Goal: Task Accomplishment & Management: Manage account settings

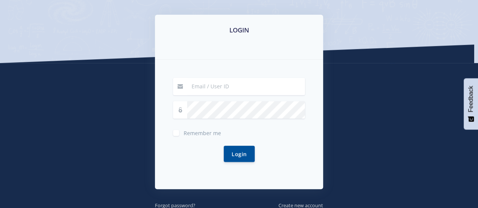
click at [234, 88] on input at bounding box center [246, 86] width 118 height 17
type input "[EMAIL_ADDRESS][DOMAIN_NAME]"
click at [233, 153] on button "Login" at bounding box center [239, 154] width 31 height 16
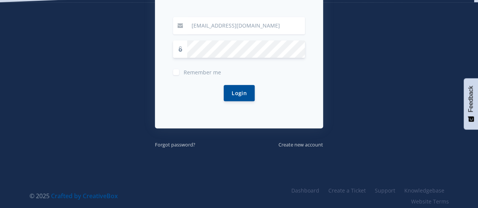
scroll to position [183, 0]
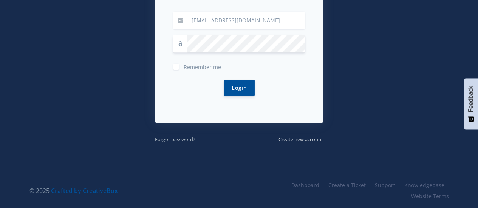
click at [180, 141] on small "Forgot password?" at bounding box center [175, 139] width 40 height 7
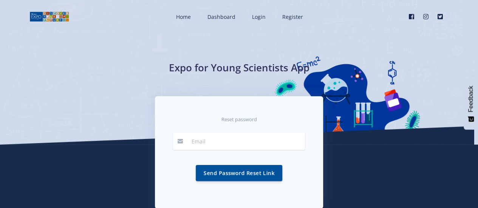
click at [216, 140] on input "email" at bounding box center [246, 141] width 118 height 17
type input "[EMAIL_ADDRESS][DOMAIN_NAME]"
click at [231, 171] on button "Send Password Reset Link" at bounding box center [239, 173] width 87 height 16
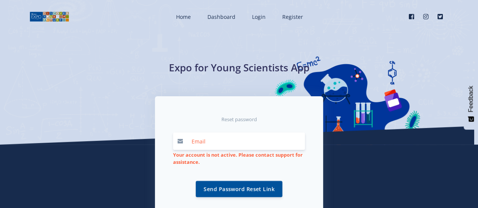
click at [213, 143] on input "email" at bounding box center [246, 141] width 118 height 17
type input "nonosincuba@gmail.com"
click at [241, 189] on button "Send Password Reset Link" at bounding box center [239, 189] width 87 height 16
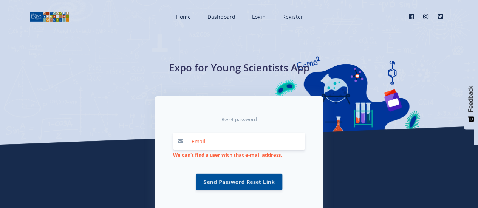
click at [226, 140] on input "email" at bounding box center [246, 141] width 118 height 17
type input "[EMAIL_ADDRESS][DOMAIN_NAME]"
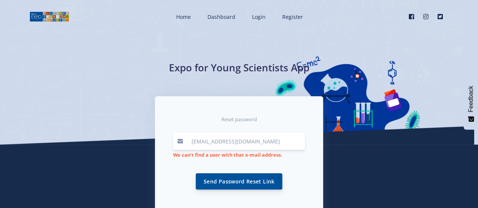
click at [222, 180] on button "Send Password Reset Link" at bounding box center [239, 182] width 87 height 16
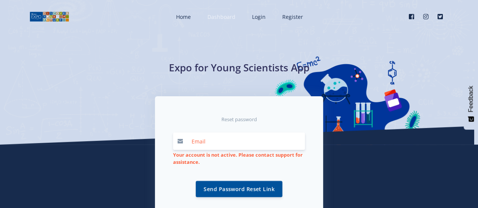
click at [222, 16] on span "Dashboard" at bounding box center [222, 16] width 28 height 7
